Goal: Transaction & Acquisition: Purchase product/service

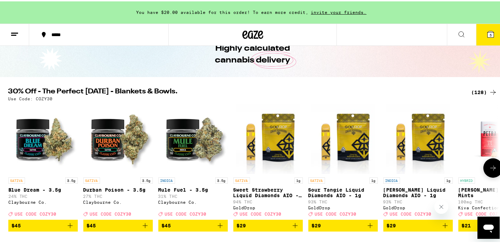
scroll to position [37, 0]
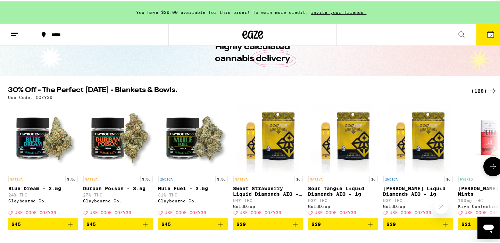
click at [489, 168] on icon at bounding box center [493, 165] width 8 height 8
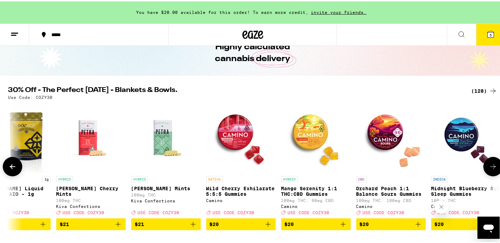
scroll to position [0, 413]
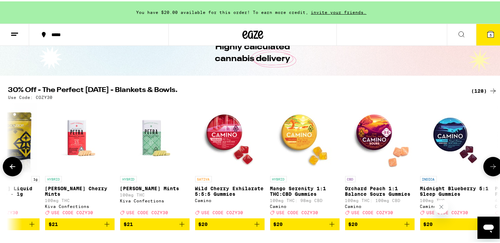
click at [489, 168] on icon at bounding box center [493, 165] width 8 height 8
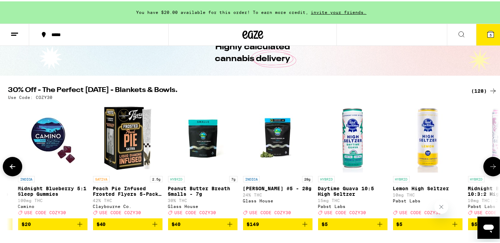
scroll to position [0, 826]
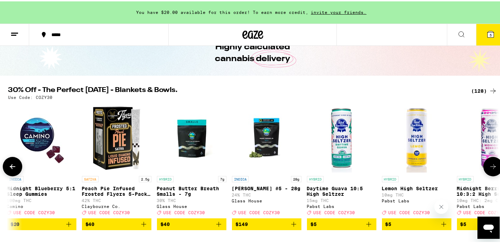
click at [489, 168] on icon at bounding box center [493, 165] width 8 height 8
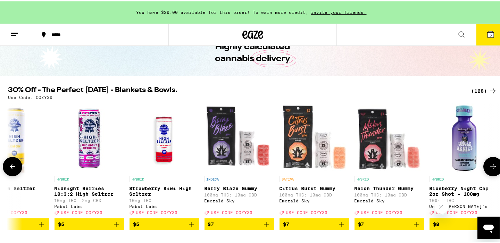
scroll to position [0, 1239]
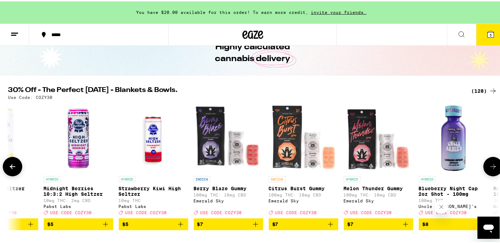
click at [489, 168] on icon at bounding box center [493, 165] width 8 height 8
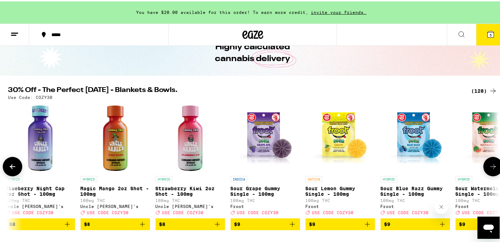
click at [489, 168] on icon at bounding box center [493, 165] width 8 height 8
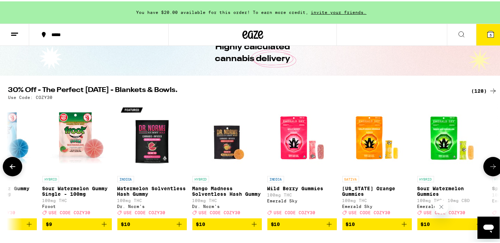
click at [489, 168] on icon at bounding box center [493, 165] width 8 height 8
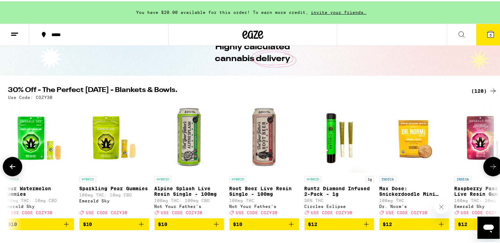
scroll to position [0, 2477]
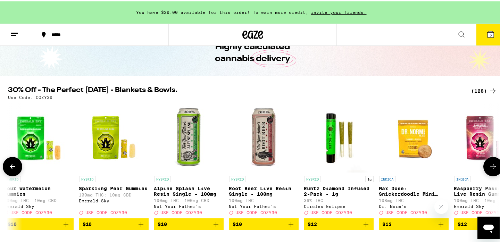
click at [10, 168] on icon at bounding box center [12, 165] width 8 height 8
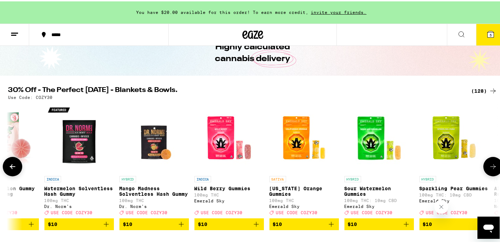
scroll to position [0, 2064]
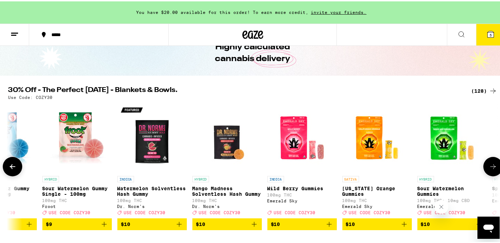
click at [489, 169] on icon at bounding box center [493, 165] width 8 height 8
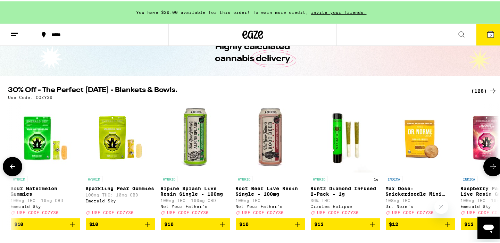
scroll to position [0, 2477]
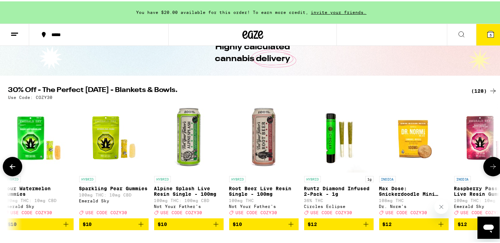
click at [140, 225] on icon "Add to bag" at bounding box center [140, 222] width 5 height 5
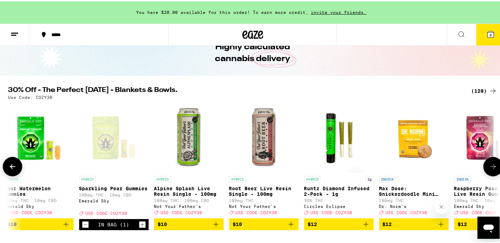
click at [489, 165] on icon at bounding box center [493, 165] width 8 height 8
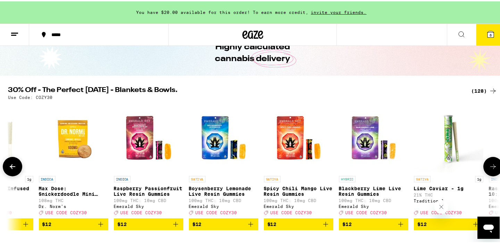
scroll to position [0, 2890]
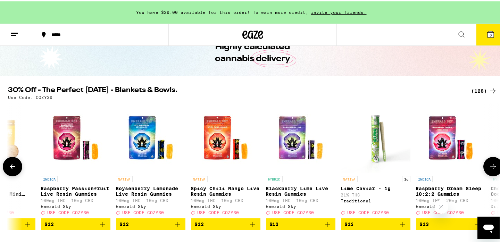
click at [489, 165] on icon at bounding box center [493, 165] width 8 height 8
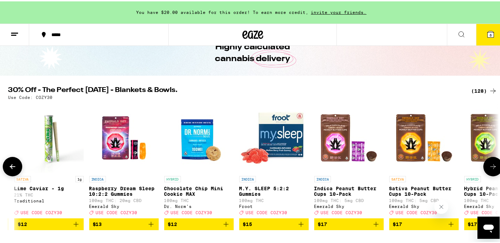
scroll to position [0, 3303]
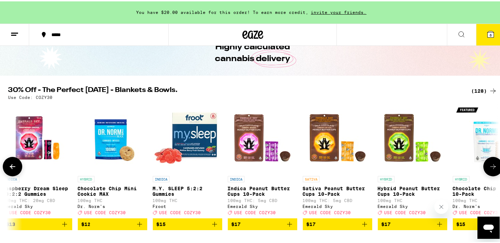
click at [489, 165] on icon at bounding box center [493, 165] width 8 height 8
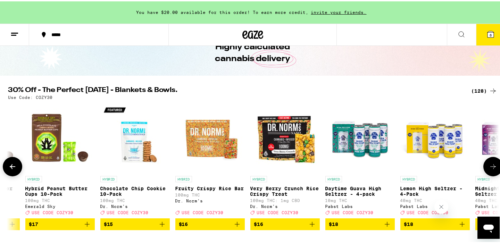
scroll to position [0, 3716]
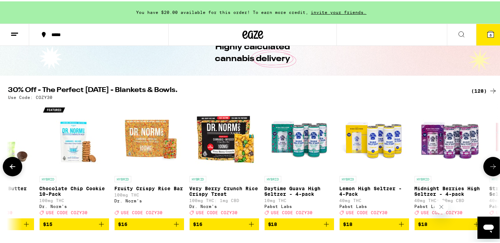
click at [489, 165] on icon at bounding box center [493, 165] width 8 height 8
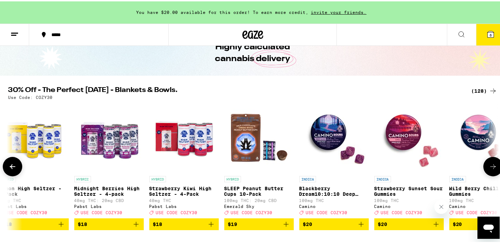
scroll to position [0, 4129]
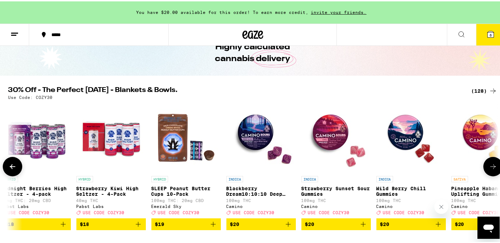
click at [489, 165] on icon at bounding box center [493, 165] width 8 height 8
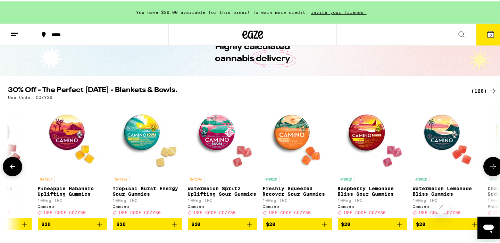
click at [489, 165] on icon at bounding box center [493, 165] width 8 height 8
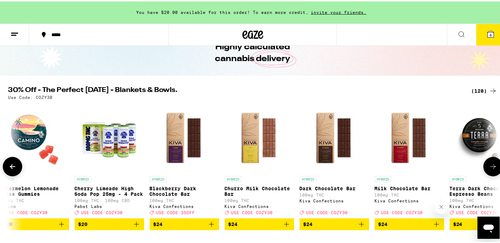
click at [489, 165] on icon at bounding box center [493, 165] width 8 height 8
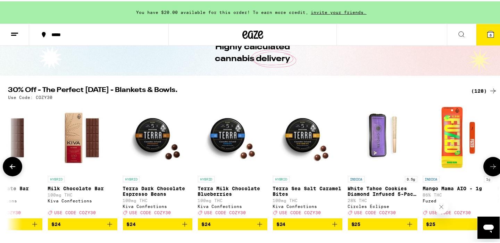
scroll to position [0, 5368]
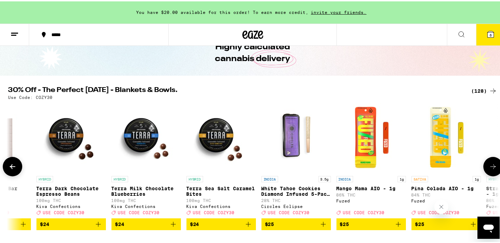
click at [489, 165] on icon at bounding box center [493, 165] width 8 height 8
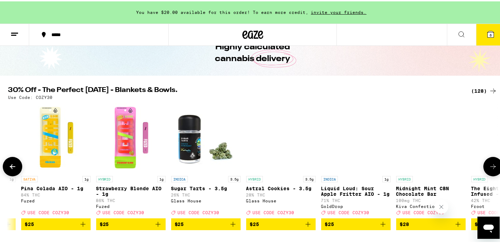
scroll to position [0, 5781]
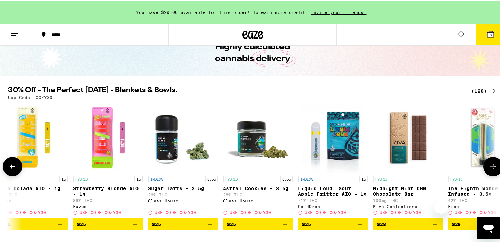
click at [489, 165] on icon at bounding box center [493, 165] width 8 height 8
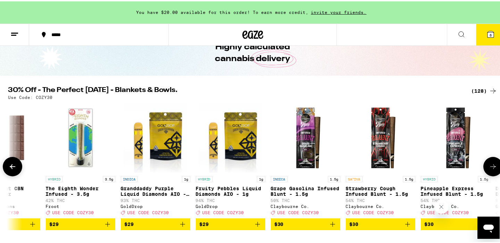
scroll to position [0, 6194]
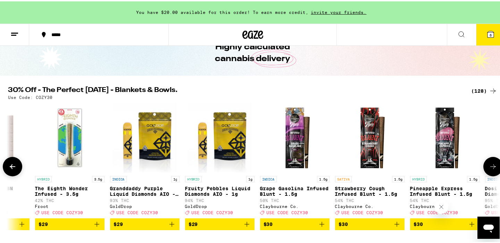
click at [489, 165] on icon at bounding box center [493, 165] width 8 height 8
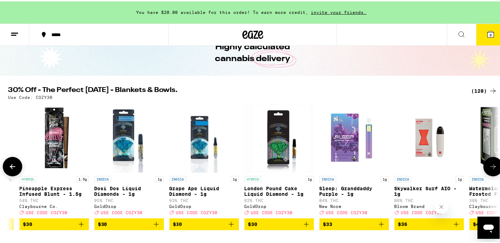
scroll to position [0, 6607]
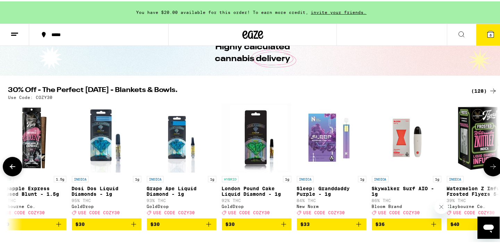
click at [489, 165] on icon at bounding box center [493, 165] width 8 height 8
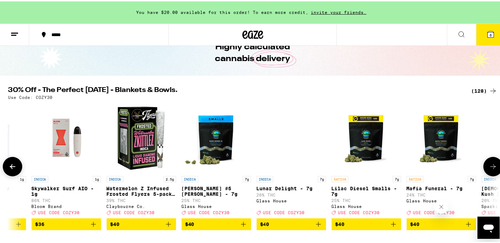
scroll to position [0, 7020]
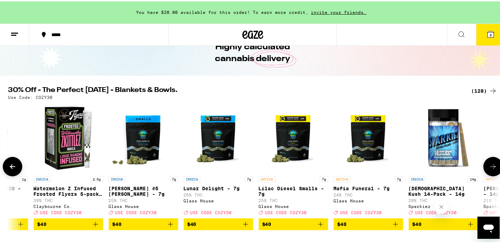
click at [489, 165] on icon at bounding box center [493, 165] width 8 height 8
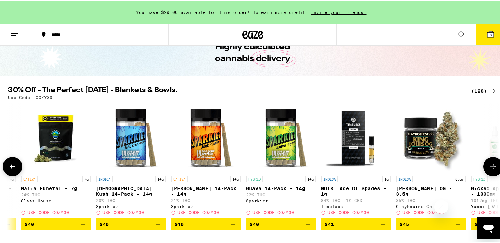
scroll to position [0, 7432]
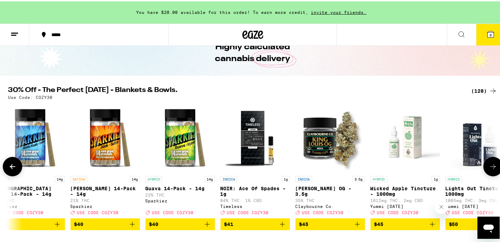
click at [489, 165] on icon at bounding box center [493, 165] width 8 height 8
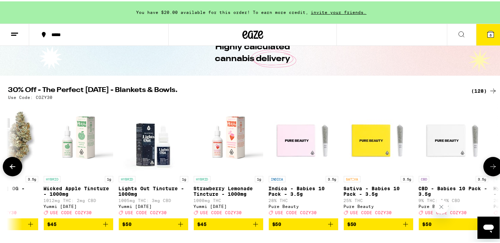
scroll to position [0, 7845]
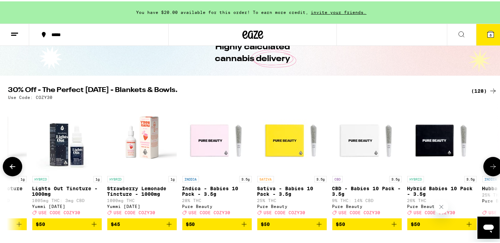
click at [489, 165] on icon at bounding box center [493, 165] width 8 height 8
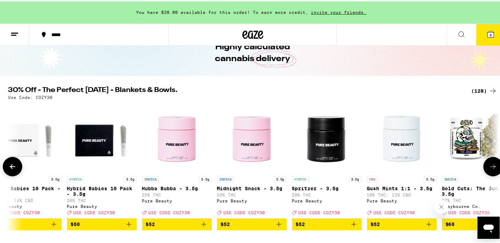
scroll to position [0, 8258]
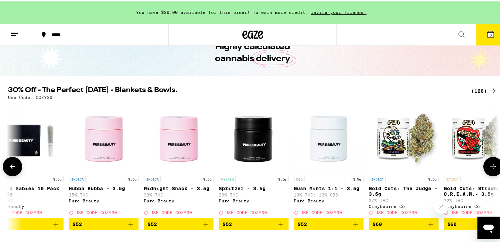
click at [489, 165] on icon at bounding box center [493, 165] width 8 height 8
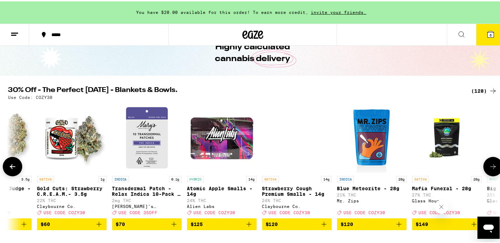
scroll to position [0, 8672]
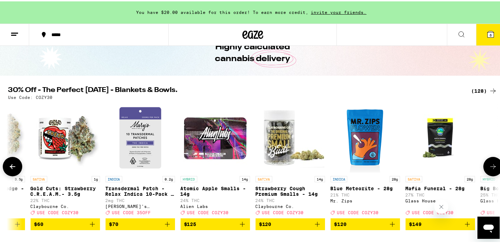
click at [489, 165] on icon at bounding box center [493, 165] width 8 height 8
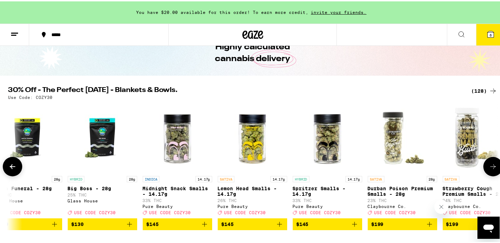
scroll to position [0, 9084]
click at [489, 165] on icon at bounding box center [493, 165] width 8 height 8
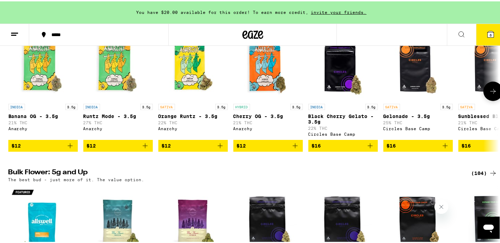
scroll to position [752, 0]
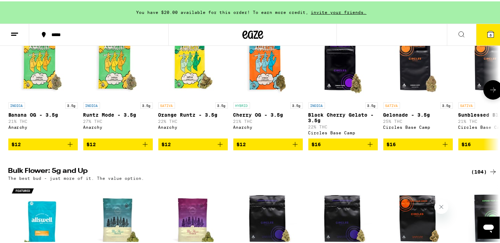
click at [217, 147] on icon "Add to bag" at bounding box center [220, 143] width 8 height 8
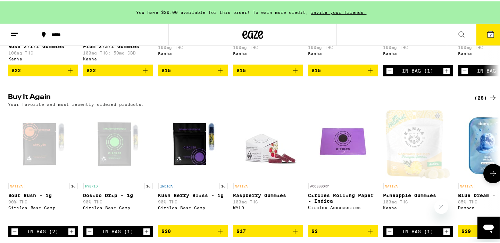
scroll to position [505, 0]
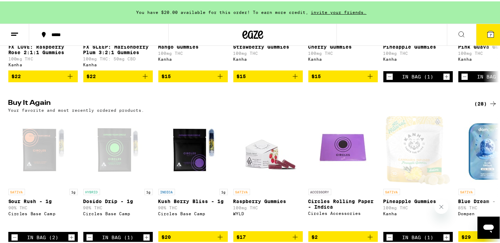
click at [487, 34] on icon at bounding box center [490, 33] width 6 height 6
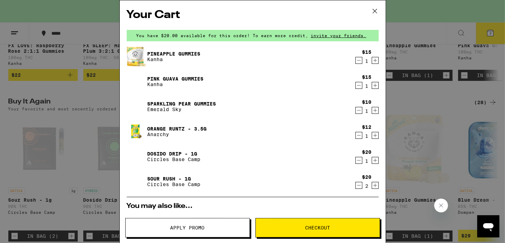
click at [356, 61] on icon "Decrement" at bounding box center [359, 60] width 6 height 8
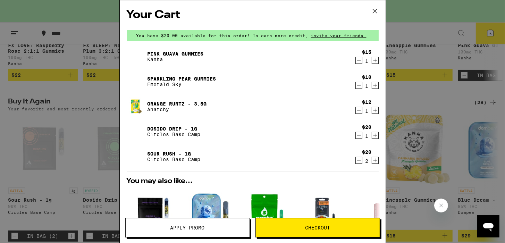
click at [356, 61] on icon "Decrement" at bounding box center [359, 60] width 6 height 8
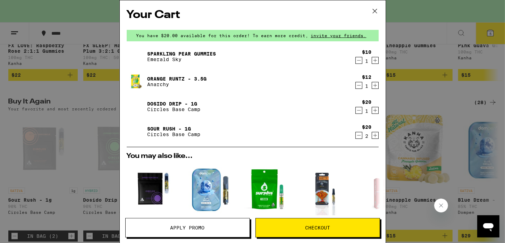
click at [374, 13] on icon at bounding box center [375, 11] width 10 height 10
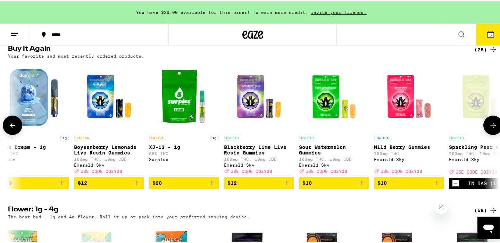
scroll to position [0, 459]
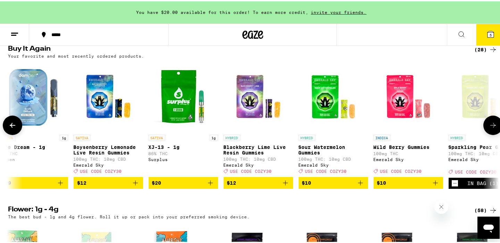
click at [206, 186] on icon "Add to bag" at bounding box center [210, 181] width 8 height 8
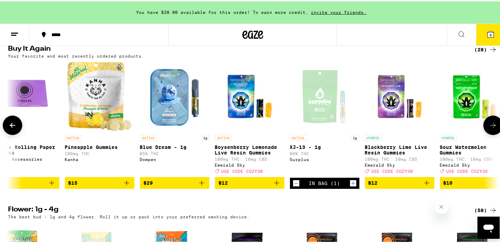
scroll to position [0, 317]
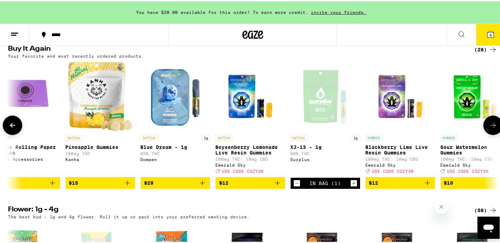
click at [198, 186] on icon "Add to bag" at bounding box center [202, 181] width 8 height 8
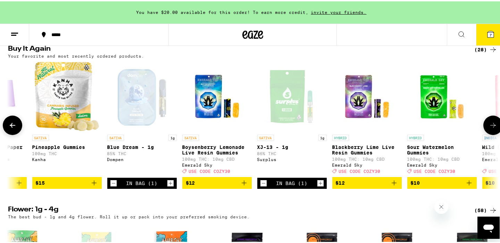
scroll to position [0, 351]
click at [261, 182] on icon "Decrement" at bounding box center [263, 182] width 4 height 0
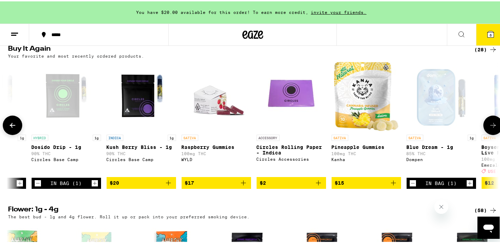
scroll to position [0, 52]
click at [164, 186] on icon "Add to bag" at bounding box center [168, 181] width 8 height 8
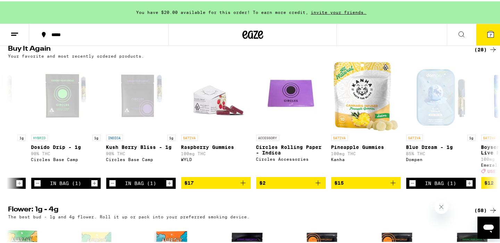
click at [487, 32] on icon at bounding box center [490, 33] width 6 height 6
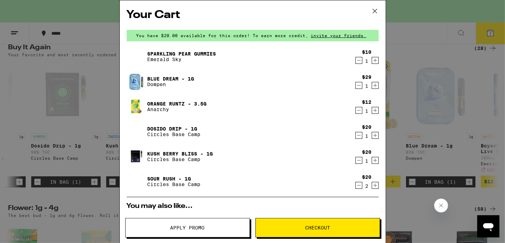
click at [356, 186] on icon "Decrement" at bounding box center [359, 185] width 6 height 8
click at [209, 229] on span "Apply Promo" at bounding box center [188, 227] width 124 height 5
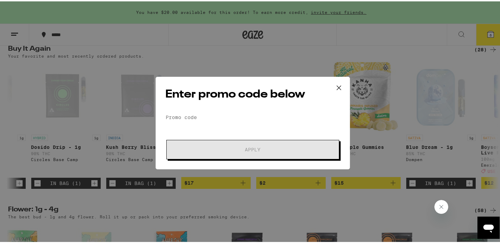
click at [195, 126] on form "Promo Code Apply" at bounding box center [253, 134] width 174 height 47
click at [189, 114] on input "Promo Code" at bounding box center [253, 116] width 174 height 10
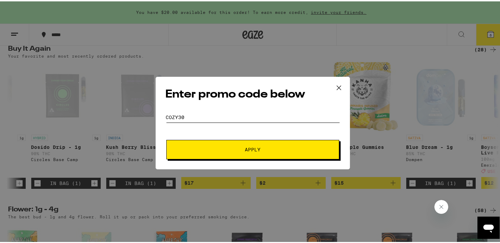
type input "cozy30"
click at [233, 151] on button "Apply" at bounding box center [252, 147] width 173 height 19
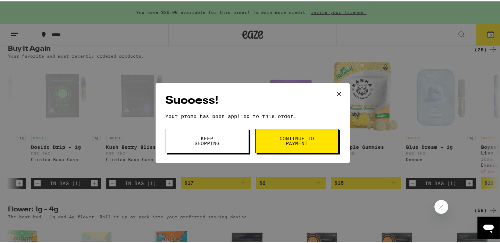
click at [295, 138] on span "Continue to payment" at bounding box center [296, 140] width 35 height 10
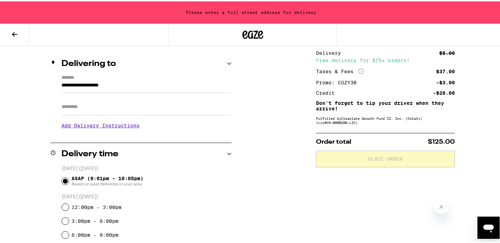
scroll to position [89, 0]
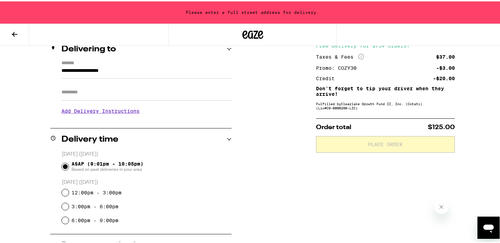
click at [73, 52] on h2 "Delivering to" at bounding box center [88, 48] width 54 height 8
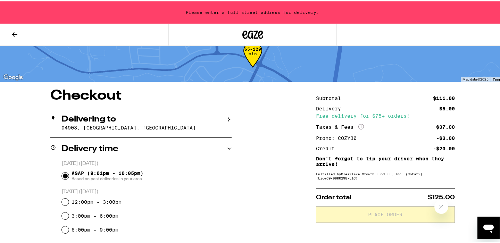
scroll to position [18, 0]
click at [58, 115] on div "Delivering to" at bounding box center [83, 118] width 66 height 8
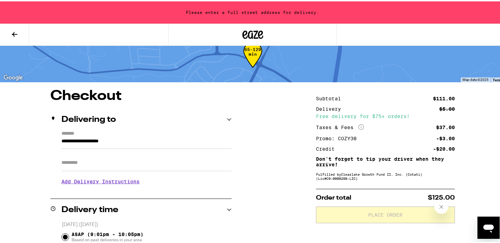
click at [80, 138] on input "**********" at bounding box center [146, 142] width 170 height 12
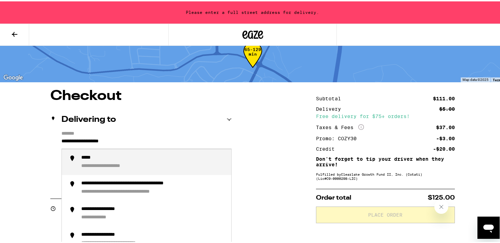
drag, startPoint x: 144, startPoint y: 145, endPoint x: 42, endPoint y: 139, distance: 102.2
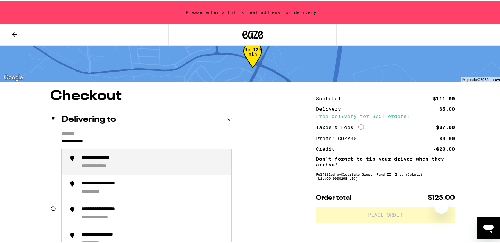
click at [105, 162] on div "**********" at bounding box center [103, 165] width 44 height 6
type input "**********"
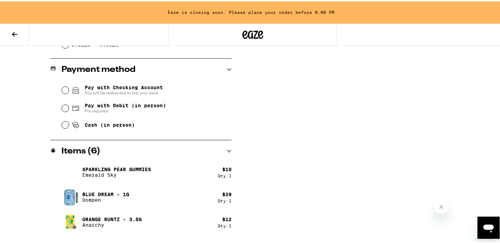
scroll to position [290, 0]
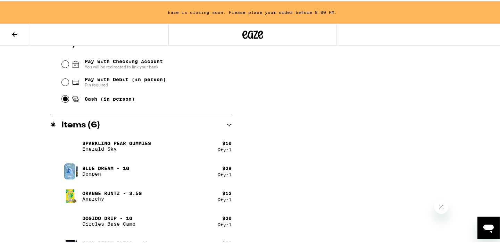
click at [62, 99] on input "Cash (in person)" at bounding box center [65, 97] width 7 height 7
radio input "true"
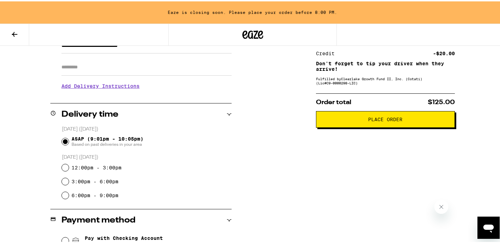
scroll to position [114, 0]
click at [368, 120] on span "Place Order" at bounding box center [385, 117] width 34 height 5
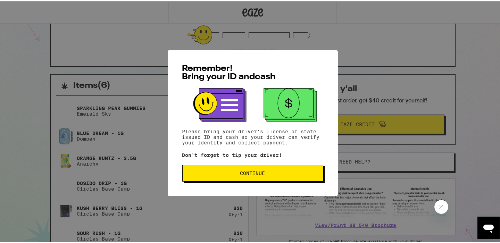
scroll to position [158, 0]
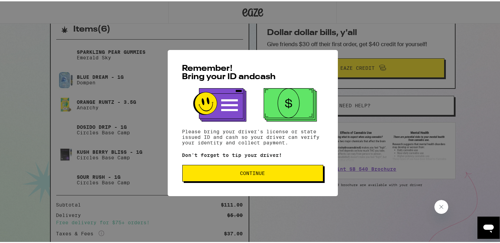
click at [246, 173] on span "Continue" at bounding box center [252, 171] width 25 height 5
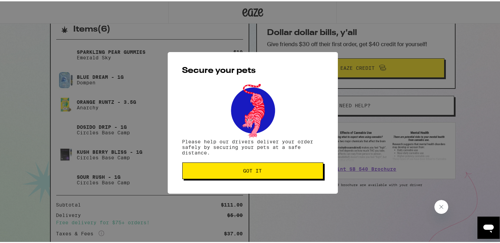
click at [262, 166] on button "Got it" at bounding box center [252, 169] width 141 height 17
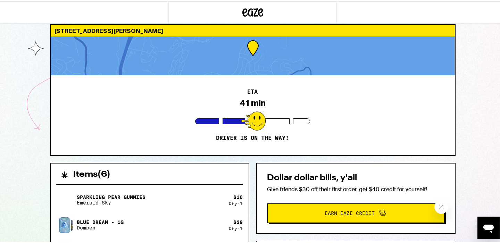
scroll to position [0, 0]
